Goal: Information Seeking & Learning: Learn about a topic

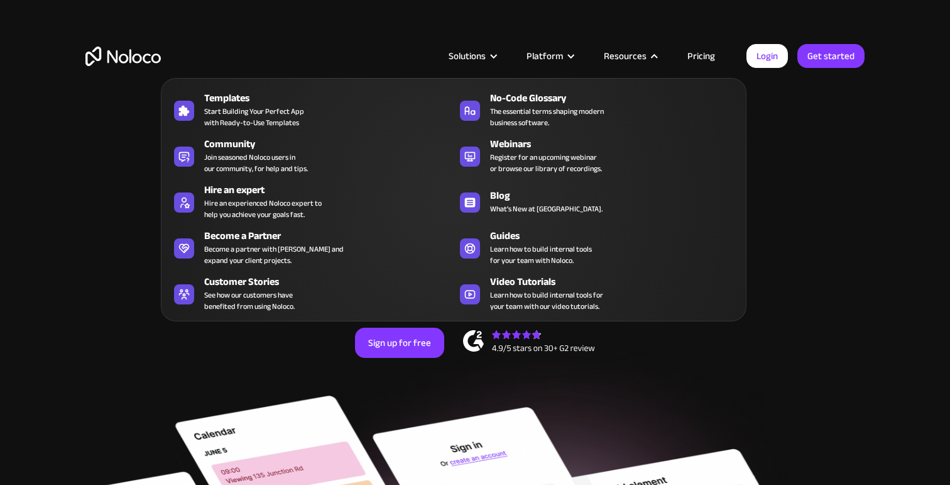
click at [701, 60] on nav "Templates Start Building Your Perfect App with Ready-to-Use Templates No-Code G…" at bounding box center [454, 190] width 586 height 261
click at [701, 52] on link "Pricing" at bounding box center [701, 56] width 59 height 16
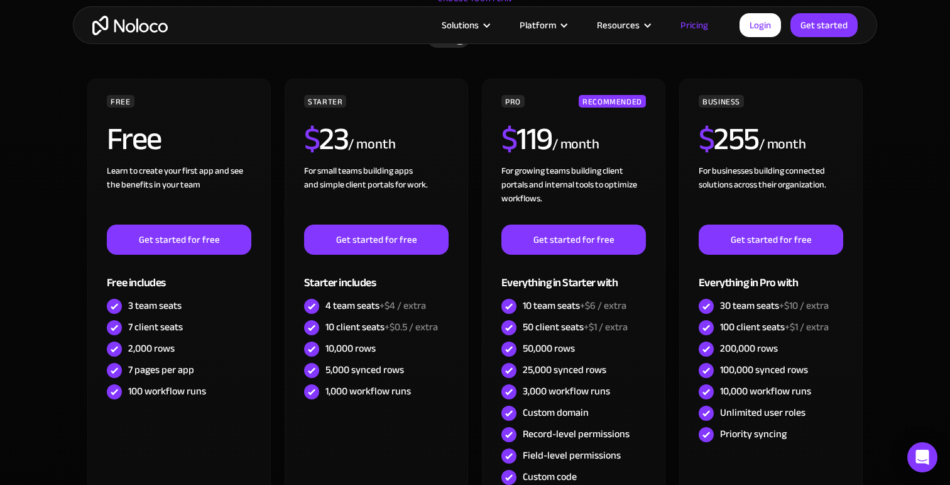
scroll to position [417, 0]
